Goal: Task Accomplishment & Management: Manage account settings

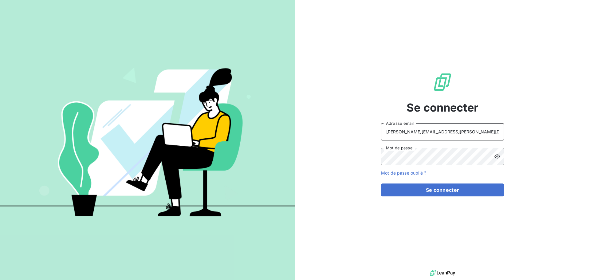
drag, startPoint x: 450, startPoint y: 134, endPoint x: 450, endPoint y: 138, distance: 4.0
click at [450, 134] on input "raimundo@serpe.fr" at bounding box center [442, 131] width 123 height 17
type input "recouvrement@serpe.fr"
click at [425, 189] on button "Se connecter" at bounding box center [442, 190] width 123 height 13
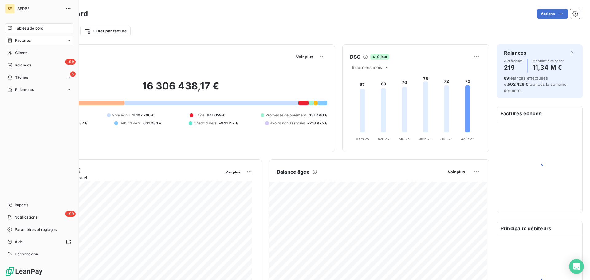
click at [27, 37] on div "Factures" at bounding box center [39, 41] width 69 height 10
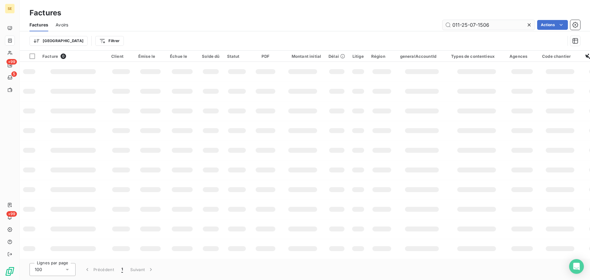
click at [464, 26] on input "011-25-07-1506" at bounding box center [489, 25] width 92 height 10
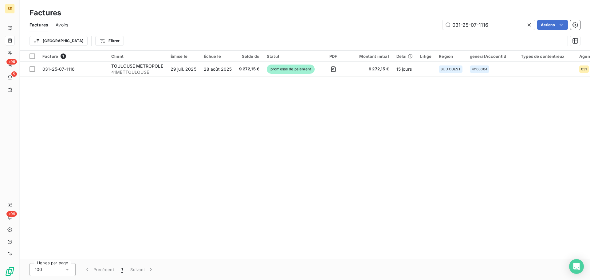
type input "031-25-07-1116"
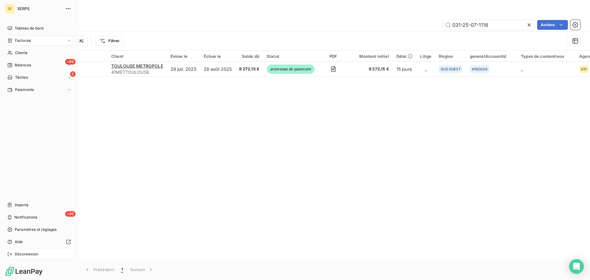
click at [32, 255] on span "Déconnexion" at bounding box center [27, 255] width 24 height 6
